Goal: Task Accomplishment & Management: Complete application form

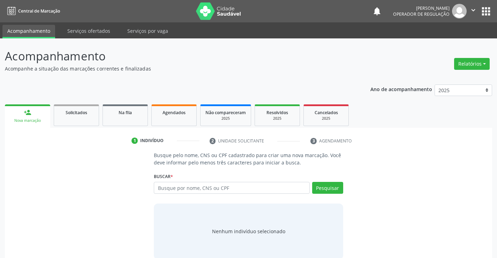
click at [207, 187] on input "text" at bounding box center [232, 188] width 156 height 12
click at [229, 187] on input "text" at bounding box center [232, 188] width 156 height 12
type input "707804656743415"
click at [329, 188] on button "Pesquisar" at bounding box center [327, 188] width 31 height 12
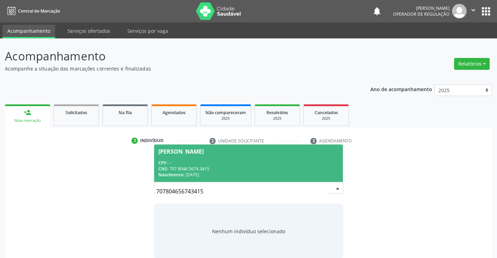
click at [200, 159] on span "Amanda de Araujo da Silva CPF: -- CNS: 707 8046 5674 3415 Nascimento: 08/05/2005" at bounding box center [248, 162] width 188 height 37
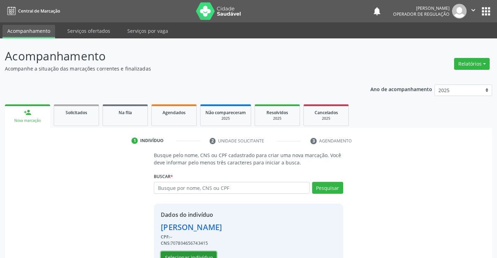
click at [186, 253] on button "Selecionar indivíduo" at bounding box center [189, 257] width 56 height 12
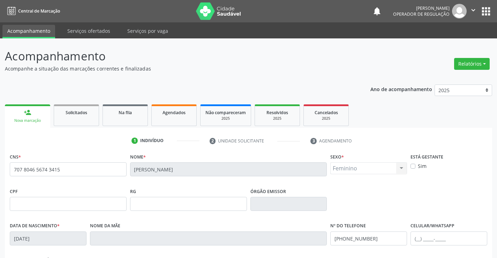
scroll to position [120, 0]
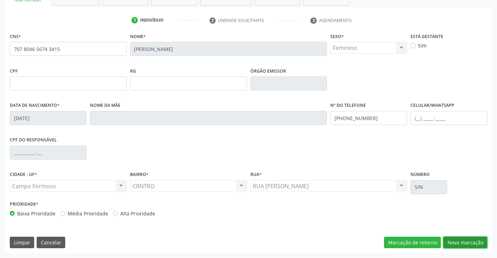
click at [464, 240] on button "Nova marcação" at bounding box center [465, 242] width 44 height 12
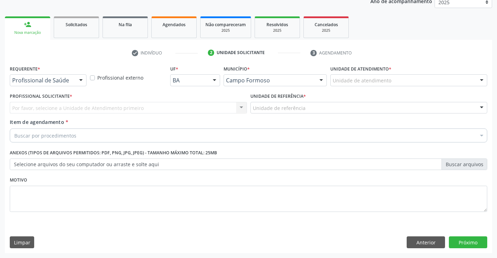
scroll to position [88, 0]
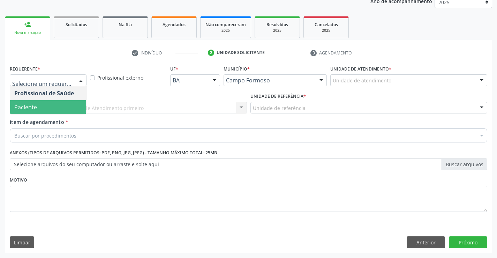
click at [36, 107] on span "Paciente" at bounding box center [25, 107] width 23 height 8
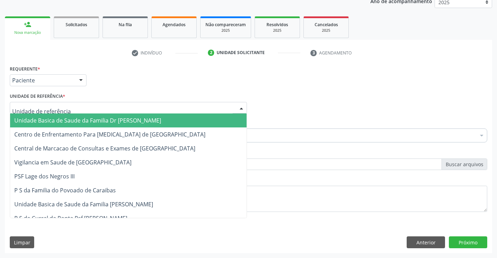
click at [46, 123] on span "Unidade Basica de Saude da Familia Dr Paulo Sudre" at bounding box center [87, 120] width 147 height 8
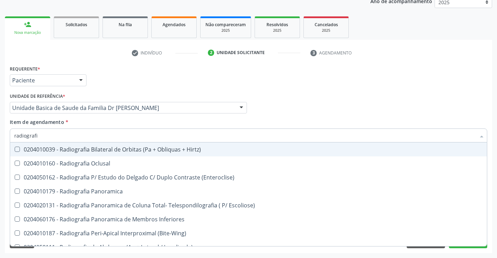
type input "radiografia"
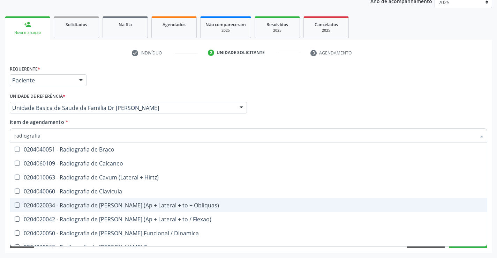
scroll to position [244, 0]
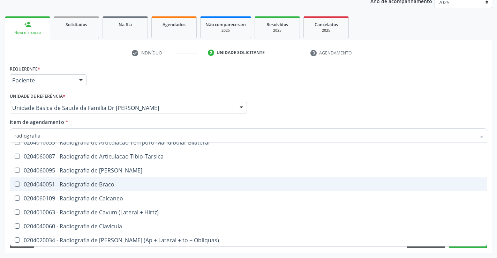
click at [119, 183] on div "0204040051 - Radiografia de Braco" at bounding box center [248, 184] width 468 height 6
checkbox Braco "true"
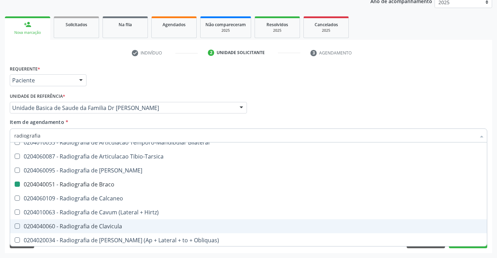
click at [492, 219] on div "Requerente * Paciente Profissional de Saúde Paciente Nenhum resultado encontrad…" at bounding box center [248, 157] width 487 height 189
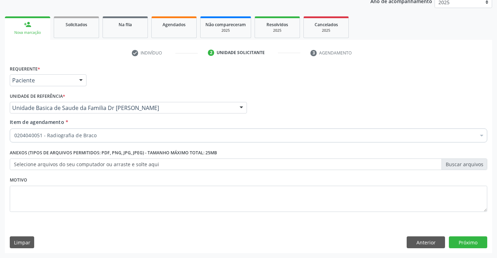
scroll to position [0, 0]
click at [469, 241] on button "Próximo" at bounding box center [468, 242] width 38 height 12
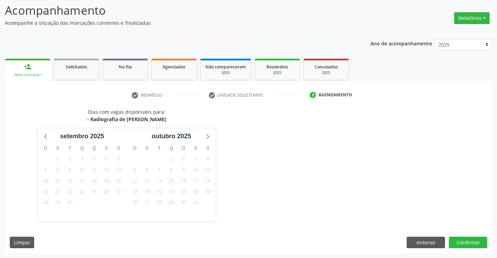
scroll to position [66, 0]
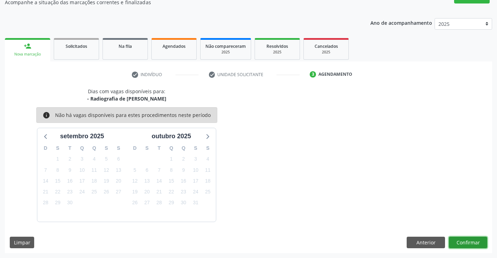
click at [464, 243] on button "Confirmar" at bounding box center [468, 242] width 38 height 12
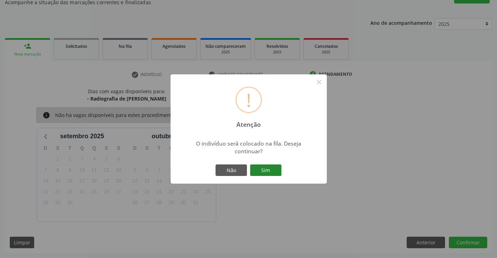
click at [264, 167] on button "Sim" at bounding box center [265, 170] width 31 height 12
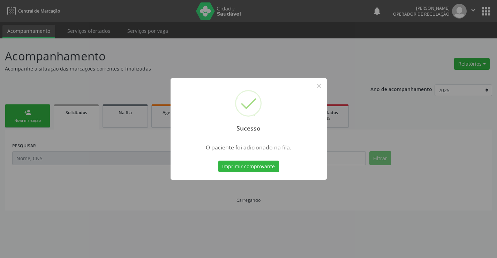
scroll to position [0, 0]
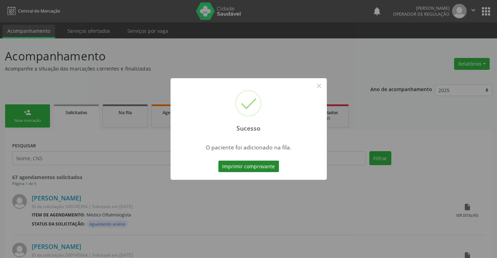
click at [263, 165] on button "Imprimir comprovante" at bounding box center [248, 166] width 61 height 12
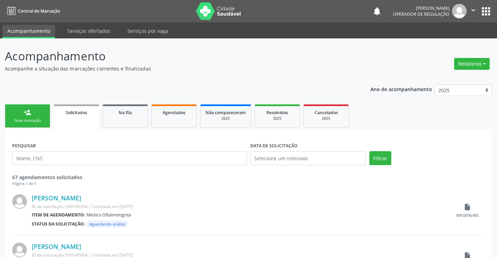
click at [33, 117] on link "person_add Nova marcação" at bounding box center [27, 115] width 45 height 23
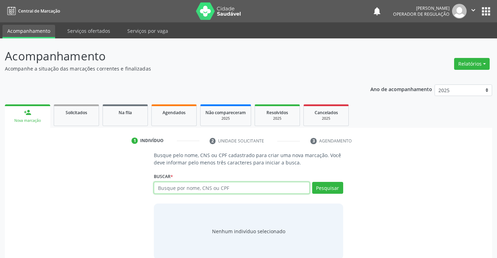
click at [227, 186] on input "text" at bounding box center [232, 188] width 156 height 12
type input "702309197617111"
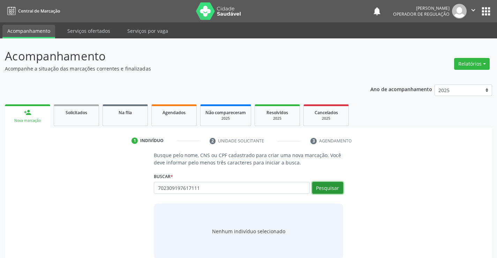
click at [332, 185] on button "Pesquisar" at bounding box center [327, 188] width 31 height 12
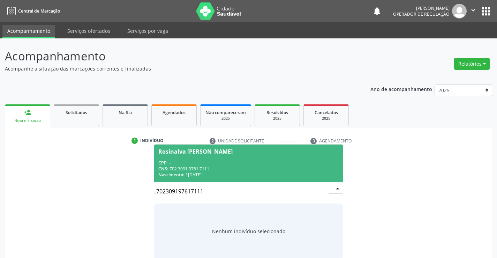
click at [224, 160] on div "CPF: --" at bounding box center [248, 163] width 180 height 6
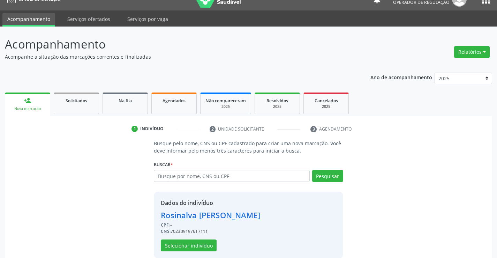
scroll to position [22, 0]
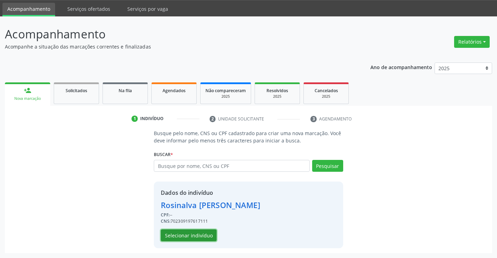
click at [179, 232] on button "Selecionar indivíduo" at bounding box center [189, 235] width 56 height 12
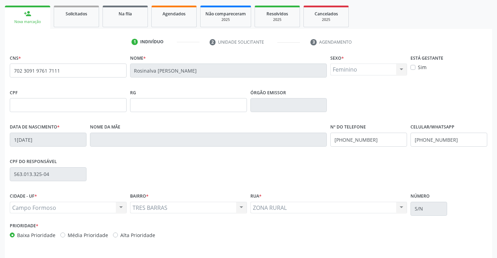
scroll to position [120, 0]
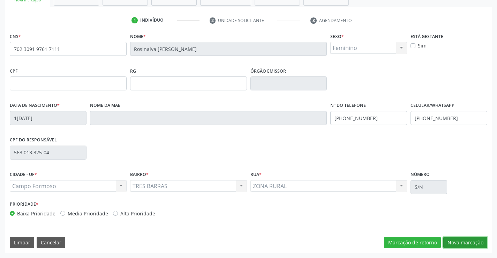
click at [460, 242] on button "Nova marcação" at bounding box center [465, 242] width 44 height 12
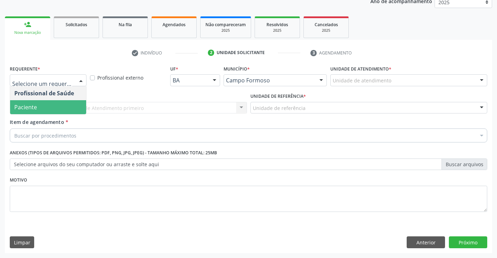
click at [36, 106] on span "Paciente" at bounding box center [25, 107] width 23 height 8
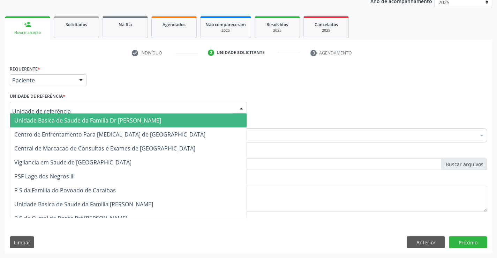
click at [55, 120] on span "Unidade Basica de Saude da Familia Dr Paulo Sudre" at bounding box center [87, 120] width 147 height 8
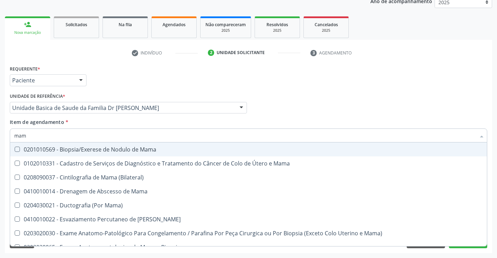
type input "mamo"
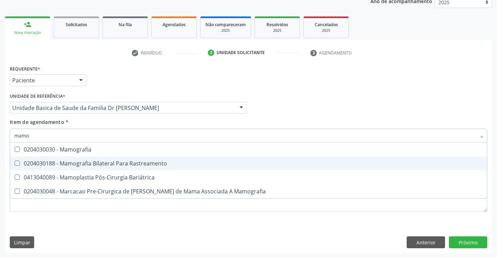
click at [85, 162] on div "0204030188 - Mamografia Bilateral Para Rastreamento" at bounding box center [248, 163] width 468 height 6
checkbox Rastreamento "true"
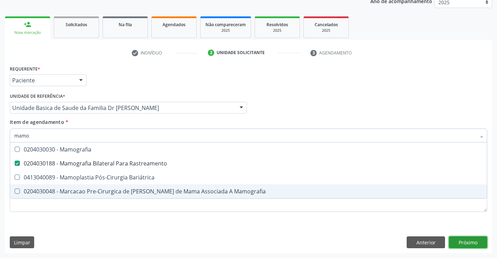
click at [468, 240] on div "Requerente * Paciente Profissional de Saúde Paciente Nenhum resultado encontrad…" at bounding box center [248, 157] width 487 height 189
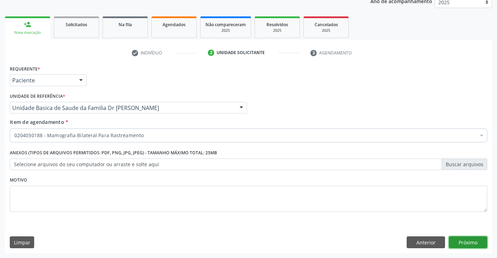
click at [464, 240] on button "Próximo" at bounding box center [468, 242] width 38 height 12
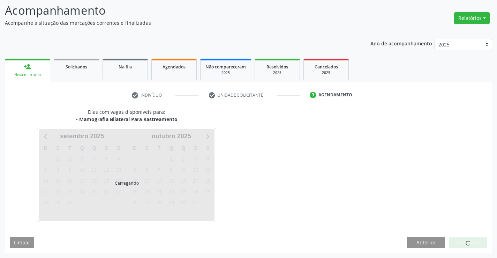
scroll to position [46, 0]
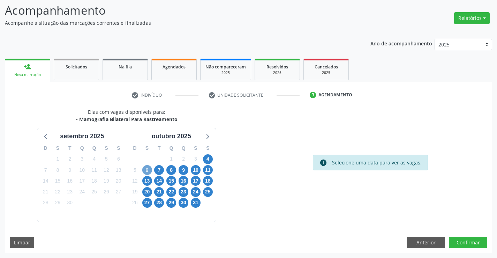
click at [147, 171] on span "6" at bounding box center [147, 170] width 10 height 10
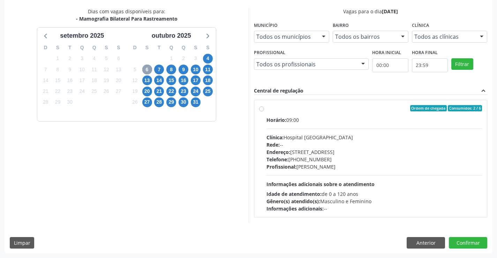
scroll to position [146, 0]
click at [341, 115] on label "Ordem de chegada Consumidos: 2 / 6 Horário: 09:00 Clínica: Hospital Sao Francis…" at bounding box center [374, 158] width 216 height 107
click at [264, 111] on input "Ordem de chegada Consumidos: 2 / 6 Horário: 09:00 Clínica: Hospital Sao Francis…" at bounding box center [261, 108] width 5 height 6
radio input "true"
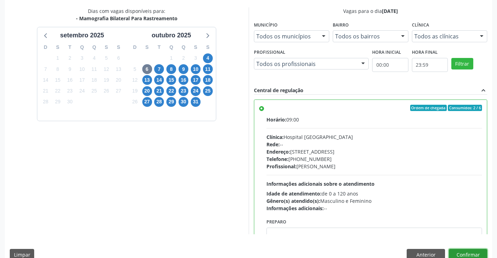
click at [466, 251] on button "Confirmar" at bounding box center [468, 255] width 38 height 12
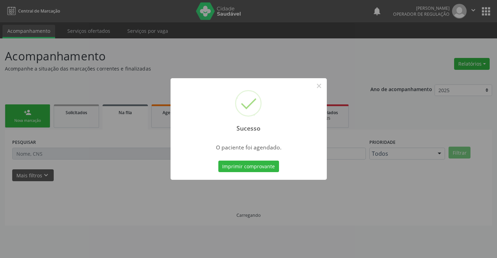
scroll to position [0, 0]
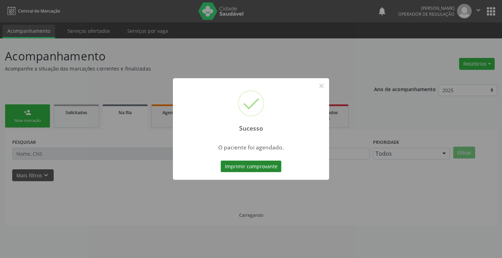
click at [249, 164] on button "Imprimir comprovante" at bounding box center [251, 166] width 61 height 12
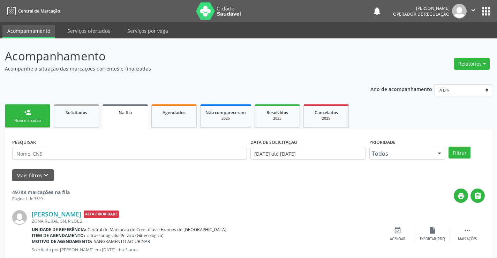
click at [40, 116] on link "person_add Nova marcação" at bounding box center [27, 115] width 45 height 23
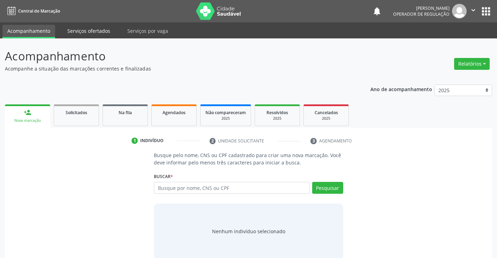
click at [93, 30] on link "Serviços ofertados" at bounding box center [88, 31] width 53 height 12
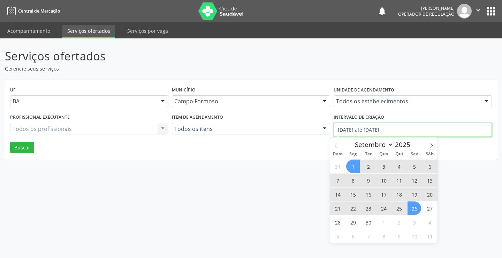
drag, startPoint x: 400, startPoint y: 131, endPoint x: 334, endPoint y: 146, distance: 67.6
click at [333, 146] on body "Central de Marcação notifications Valdirene Ferreira da Silva Operador de regul…" at bounding box center [251, 129] width 502 height 258
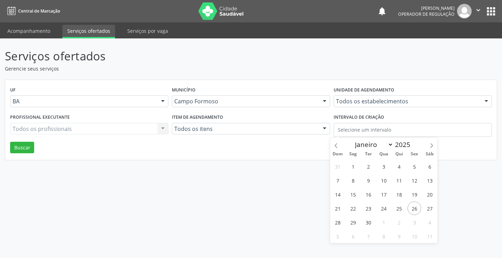
click at [301, 181] on div "Serviços ofertados Gerencie seus serviços UF BA BA Nenhum resultado encontrado …" at bounding box center [251, 147] width 502 height 219
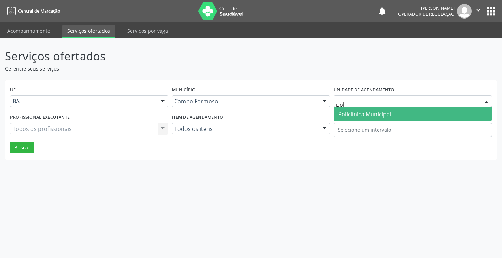
type input "poli"
click at [371, 114] on span "Policlínica Municipal" at bounding box center [364, 114] width 53 height 8
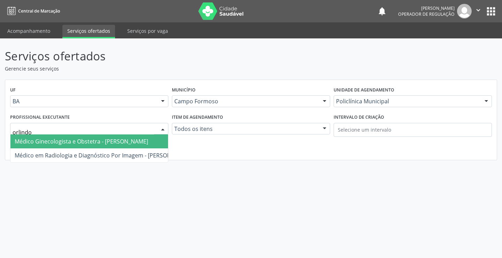
click at [64, 139] on span "Médico Ginecologista e Obstetra - Orlindo Carvalho dos Santos" at bounding box center [82, 141] width 134 height 8
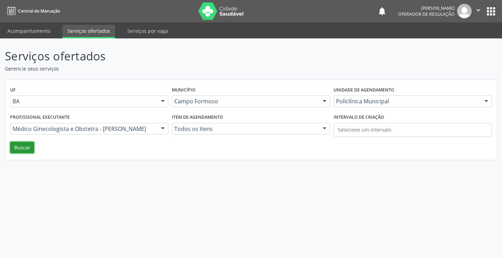
click at [19, 146] on button "Buscar" at bounding box center [22, 148] width 24 height 12
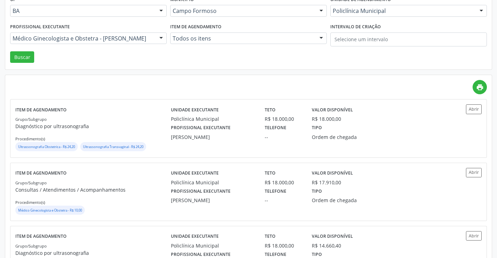
scroll to position [105, 0]
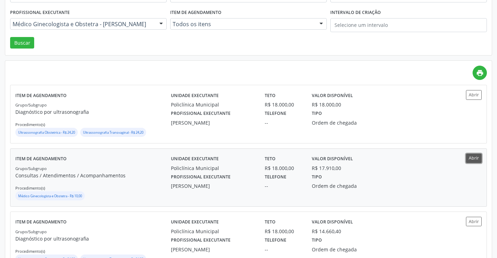
click at [475, 156] on button "Abrir" at bounding box center [474, 157] width 16 height 9
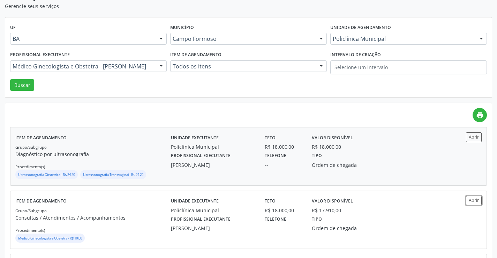
scroll to position [0, 0]
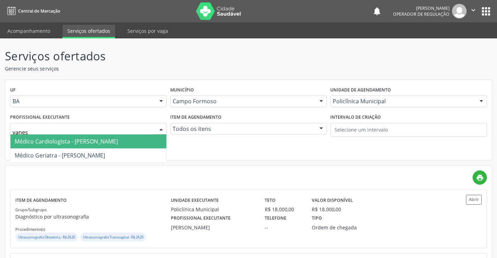
type input "vaness"
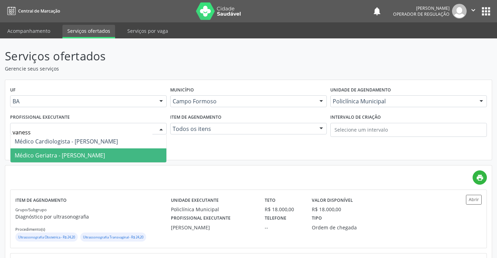
click at [105, 154] on span "Médico Geriatra - Vanessa de Queiroz Lustiago Monteiro" at bounding box center [60, 155] width 90 height 8
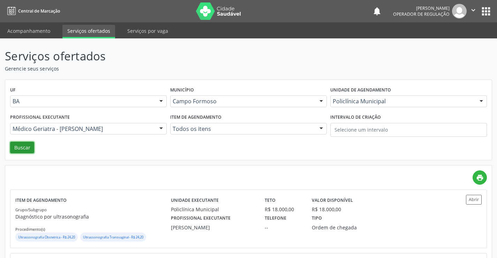
click at [20, 146] on button "Buscar" at bounding box center [22, 148] width 24 height 12
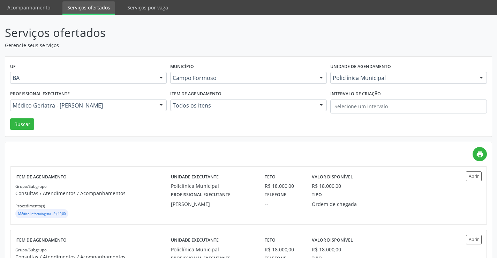
scroll to position [35, 0]
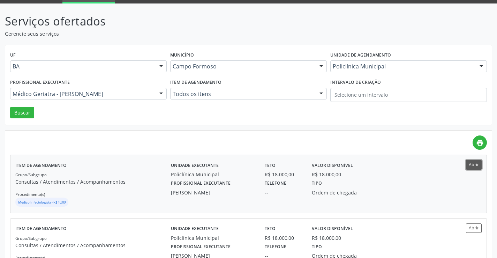
click at [471, 162] on button "Abrir" at bounding box center [474, 164] width 16 height 9
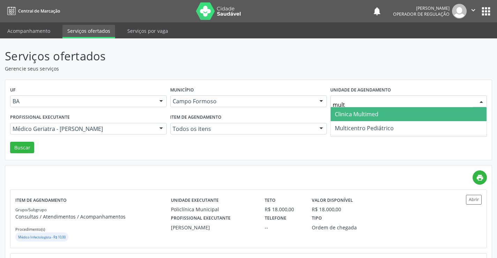
type input "multi"
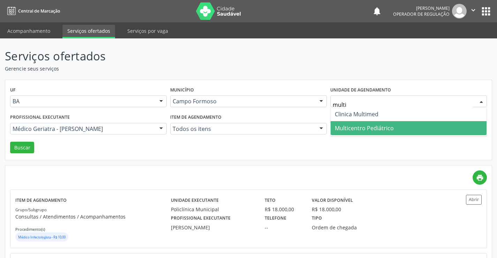
click at [373, 127] on span "Multicentro Pediátrico" at bounding box center [364, 128] width 59 height 8
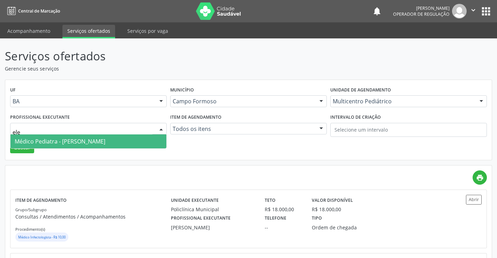
click at [64, 138] on span "Médico Pediatra - Maria Eleny Goncalves de Oliveira Porto" at bounding box center [60, 141] width 91 height 8
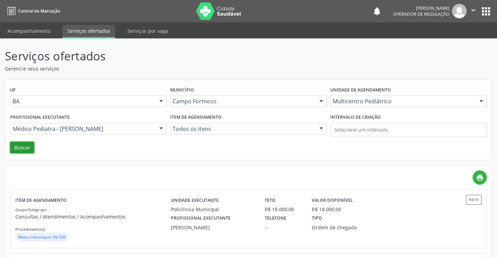
click at [14, 144] on button "Buscar" at bounding box center [22, 148] width 24 height 12
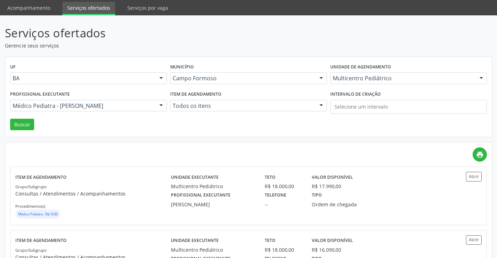
scroll to position [105, 0]
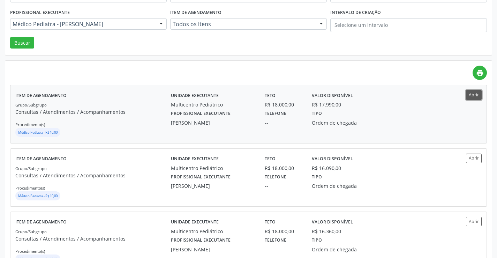
click at [475, 93] on button "Abrir" at bounding box center [474, 94] width 16 height 9
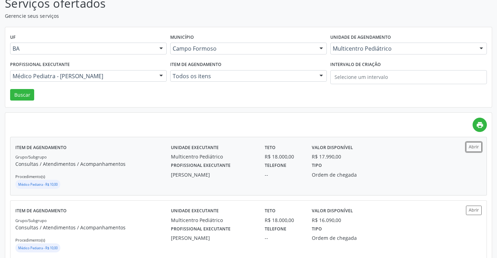
scroll to position [0, 0]
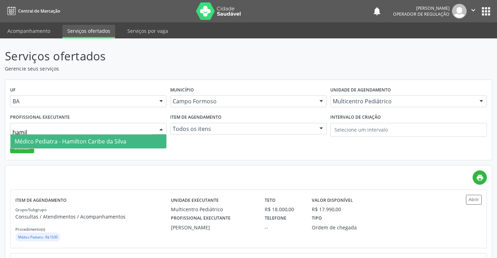
click at [71, 142] on span "Médico Pediatra - Hamilton Caribe da Silva" at bounding box center [71, 141] width 112 height 8
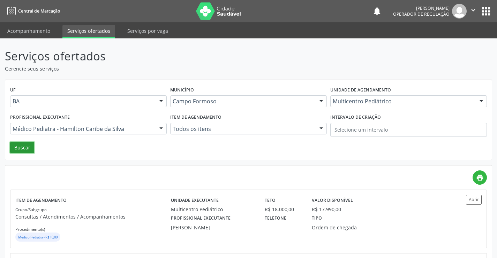
click at [23, 144] on button "Buscar" at bounding box center [22, 148] width 24 height 12
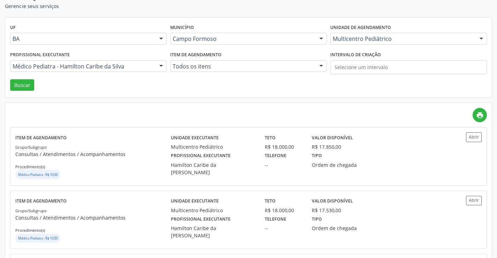
scroll to position [70, 0]
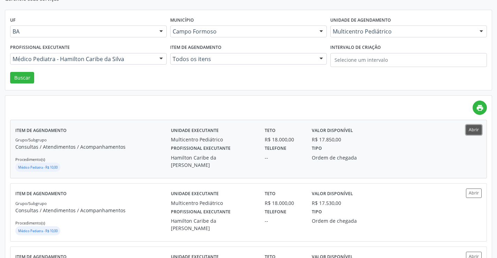
click at [477, 126] on button "Abrir" at bounding box center [474, 129] width 16 height 9
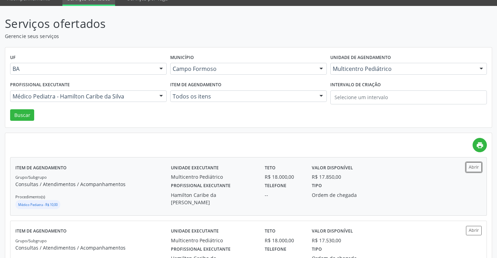
scroll to position [0, 0]
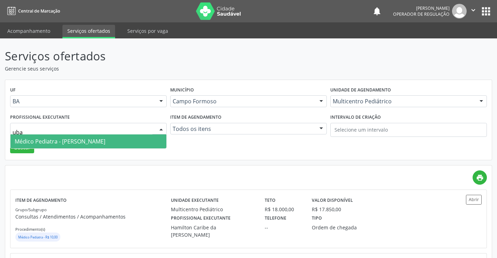
type input "ubal"
click at [82, 136] on span "Médico Pediatra - Maria Ubaldina Silva Calixto Sobreira" at bounding box center [88, 141] width 156 height 14
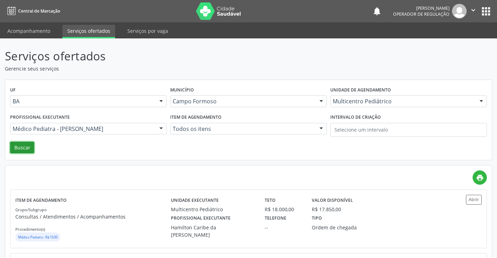
click at [20, 142] on button "Buscar" at bounding box center [22, 148] width 24 height 12
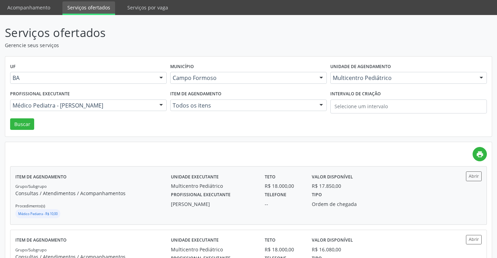
scroll to position [35, 0]
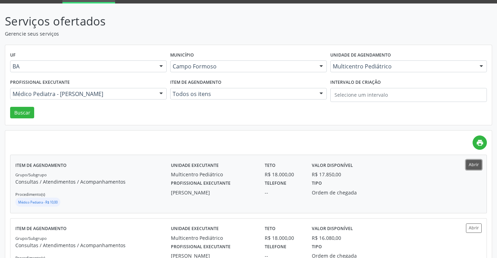
click at [476, 163] on button "Abrir" at bounding box center [474, 164] width 16 height 9
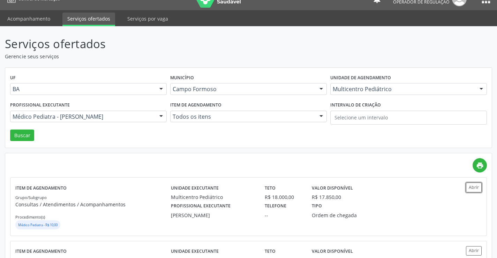
scroll to position [0, 0]
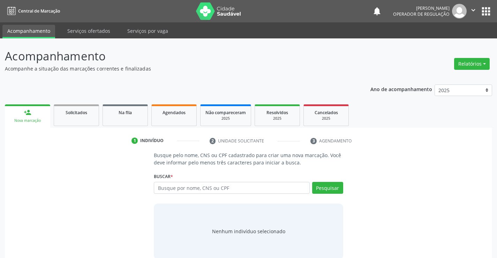
click at [132, 87] on div "Ano de acompanhamento 2025 2024 2023 person_add Nova marcação Solicitados Na fi…" at bounding box center [248, 172] width 487 height 184
click at [133, 115] on div "Na fila" at bounding box center [125, 111] width 35 height 7
select select "8"
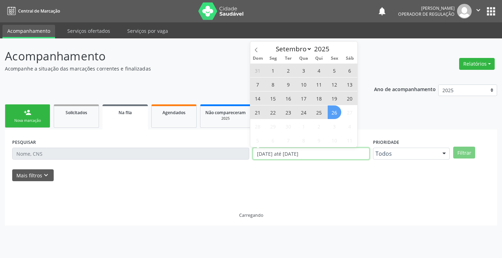
drag, startPoint x: 320, startPoint y: 154, endPoint x: 250, endPoint y: 157, distance: 70.8
click at [250, 157] on div "PESQUISAR DATA DE SOLICITAÇÃO 01/01/2023 até 26/09/2025 Prioridade Todos Todos …" at bounding box center [250, 150] width 481 height 27
type input "2023"
select select "0"
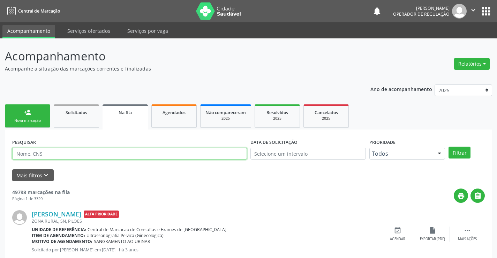
click at [75, 153] on input "text" at bounding box center [129, 153] width 235 height 12
type input "703609085604137"
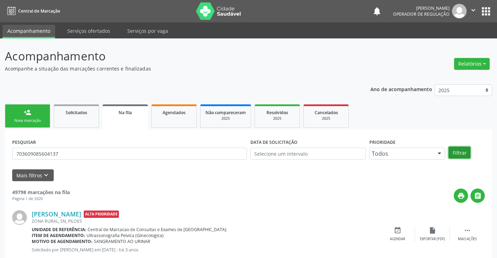
click at [463, 150] on button "Filtrar" at bounding box center [459, 152] width 22 height 12
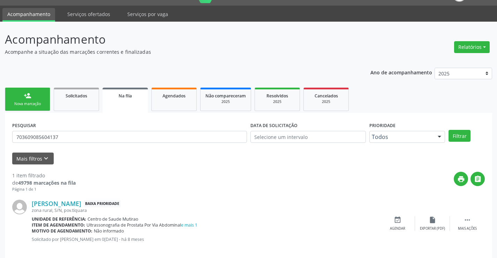
scroll to position [25, 0]
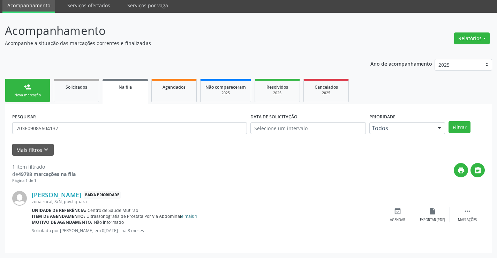
click at [188, 215] on link "e mais 1" at bounding box center [189, 216] width 16 height 6
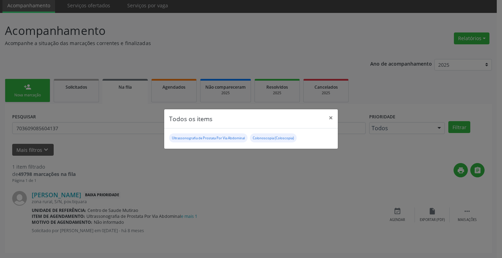
click at [230, 183] on div "Todos os items × Ultrassonografia de Prostata Por Via Abdominal Colonoscopia (C…" at bounding box center [251, 129] width 502 height 258
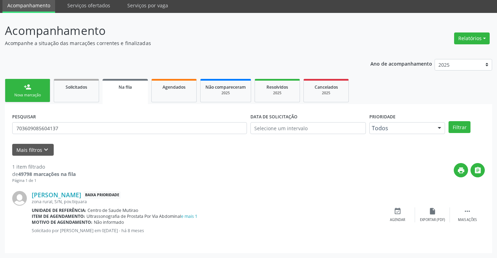
click at [23, 89] on link "person_add Nova marcação" at bounding box center [27, 90] width 45 height 23
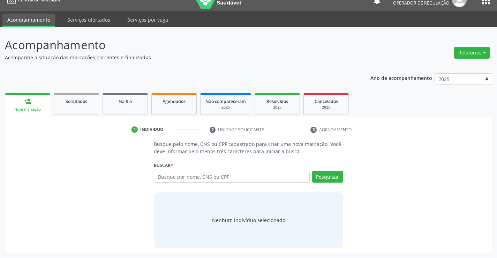
scroll to position [0, 0]
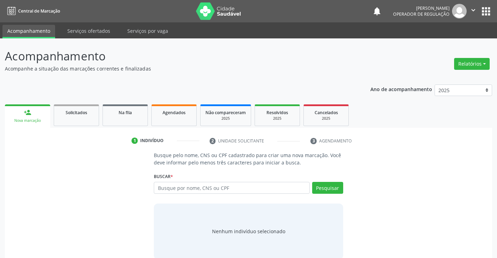
click at [471, 7] on icon "" at bounding box center [473, 10] width 8 height 8
click at [446, 42] on link "Sair" at bounding box center [455, 43] width 48 height 10
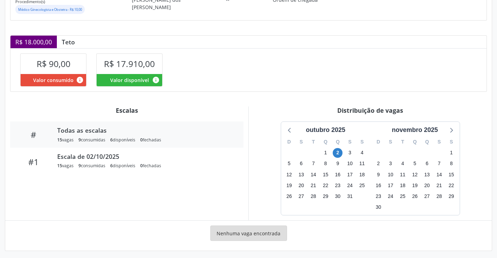
scroll to position [125, 0]
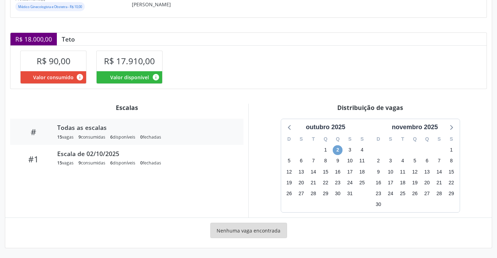
click at [337, 150] on span "2" at bounding box center [338, 150] width 10 height 10
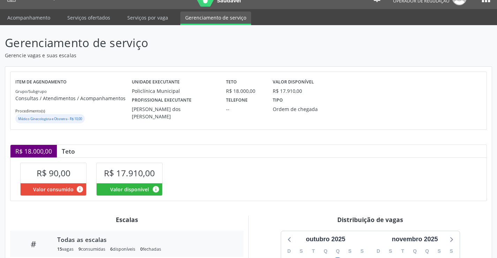
scroll to position [0, 0]
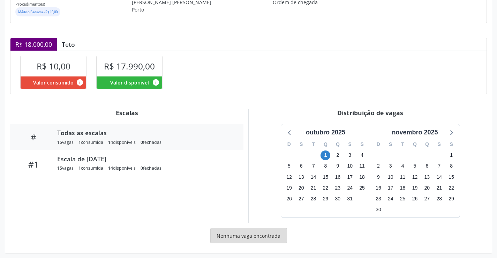
scroll to position [125, 0]
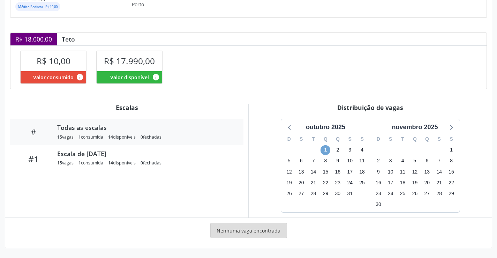
click at [325, 149] on span "1" at bounding box center [325, 150] width 10 height 10
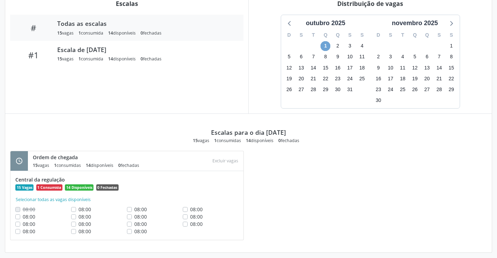
scroll to position [234, 0]
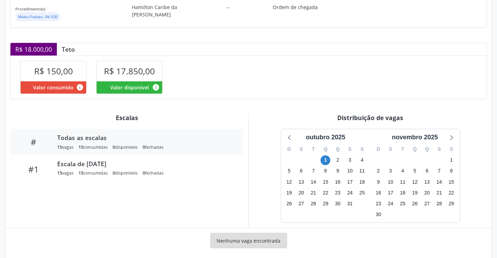
scroll to position [125, 0]
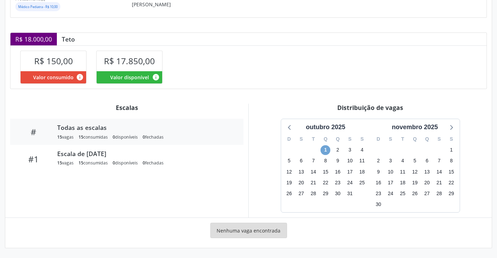
click at [324, 147] on span "1" at bounding box center [325, 150] width 10 height 10
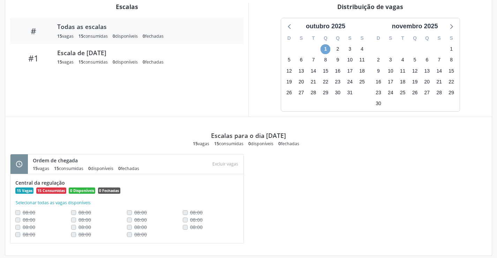
scroll to position [230, 0]
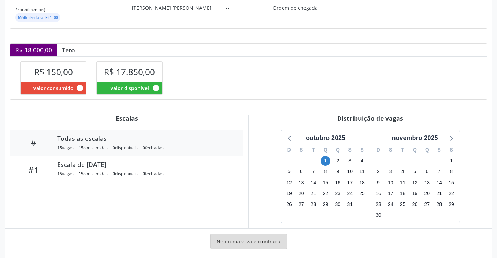
scroll to position [125, 0]
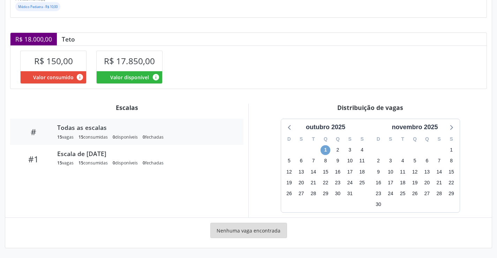
click at [326, 148] on span "1" at bounding box center [325, 150] width 10 height 10
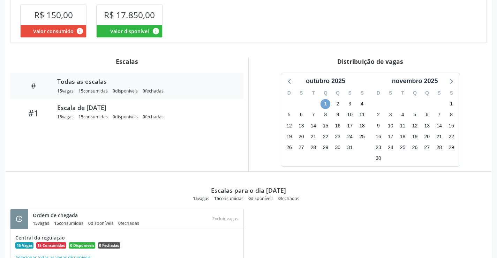
scroll to position [234, 0]
